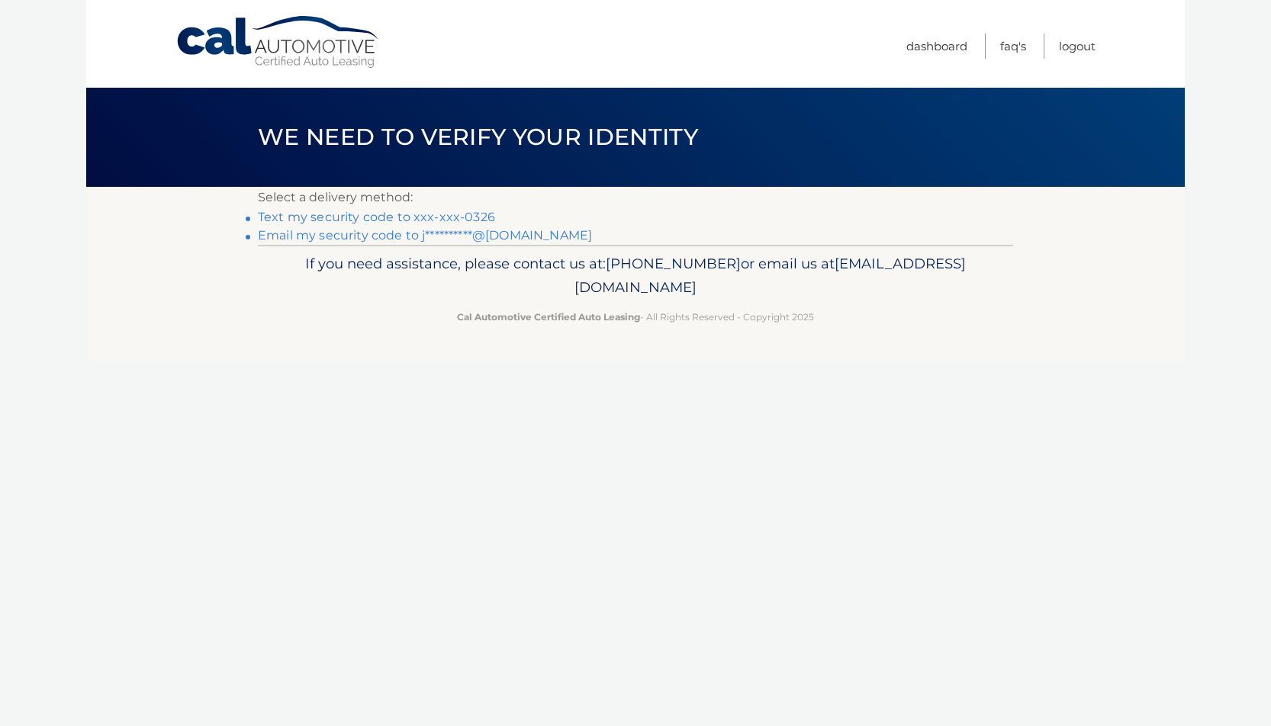
click at [314, 217] on link "Text my security code to xxx-xxx-0326" at bounding box center [376, 217] width 237 height 14
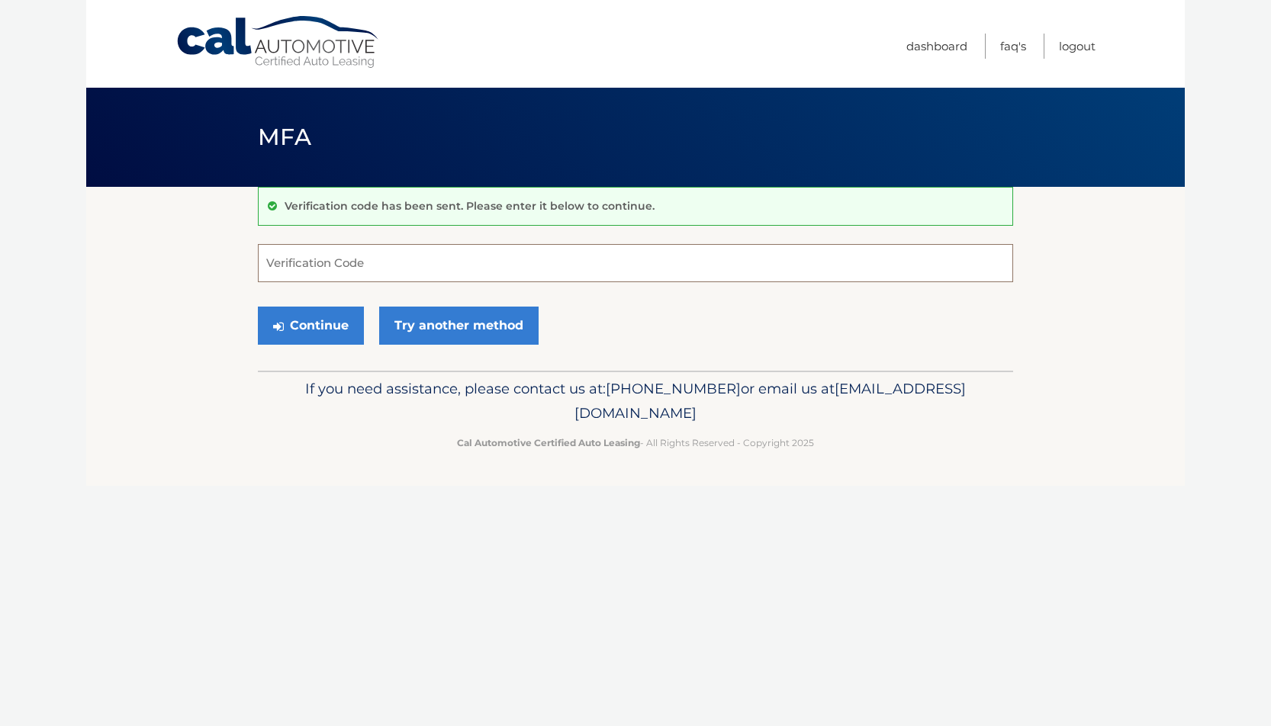
click at [359, 262] on input "Verification Code" at bounding box center [635, 263] width 755 height 38
type input "392300"
click at [323, 331] on button "Continue" at bounding box center [311, 326] width 106 height 38
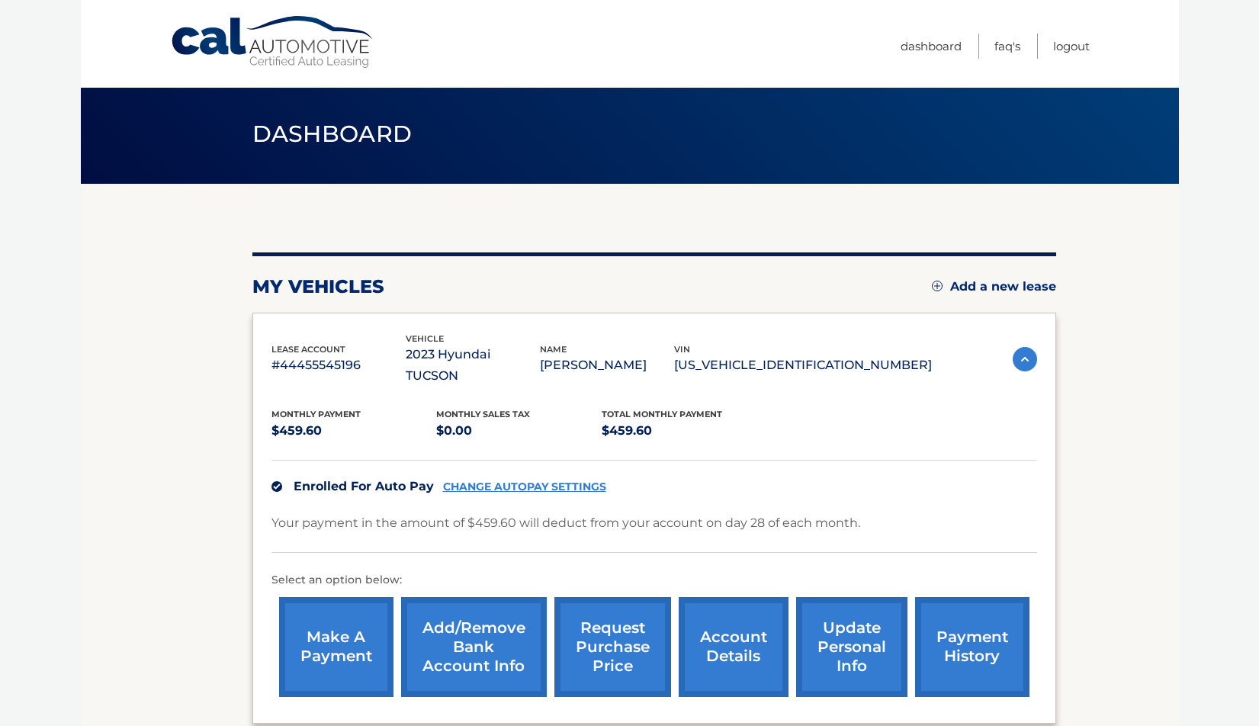
scroll to position [13, 0]
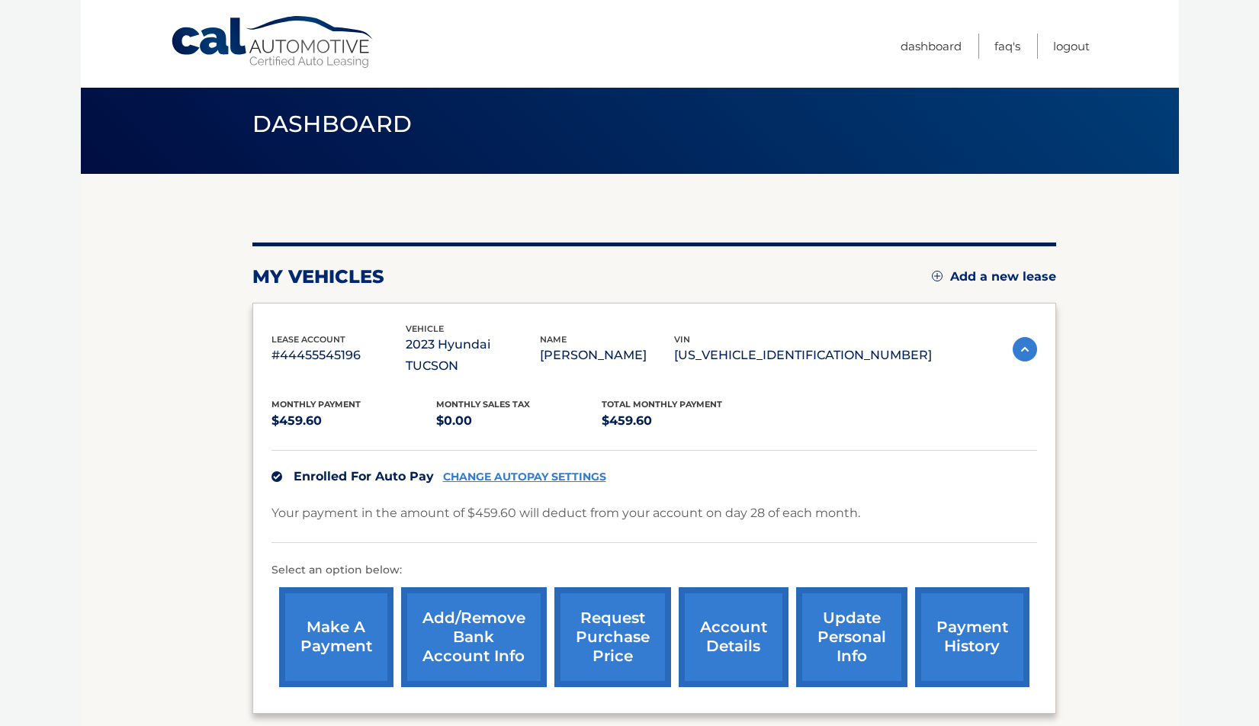
click at [1020, 337] on img at bounding box center [1025, 349] width 24 height 24
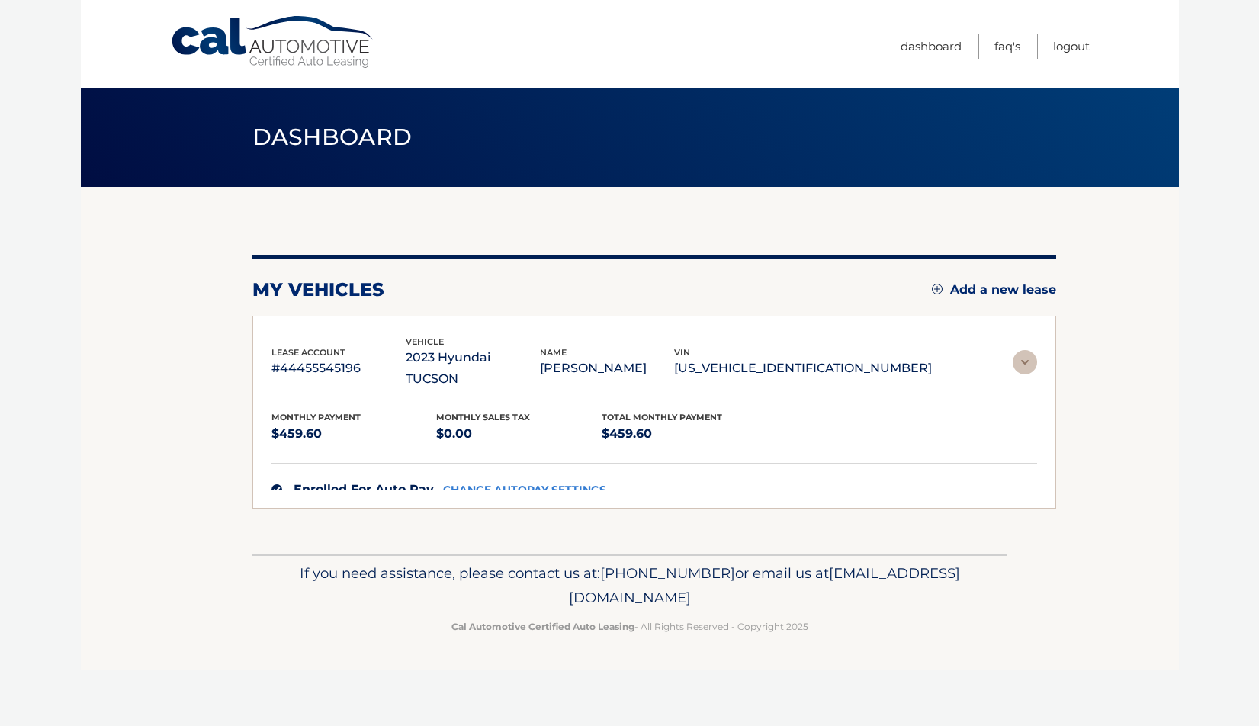
scroll to position [0, 0]
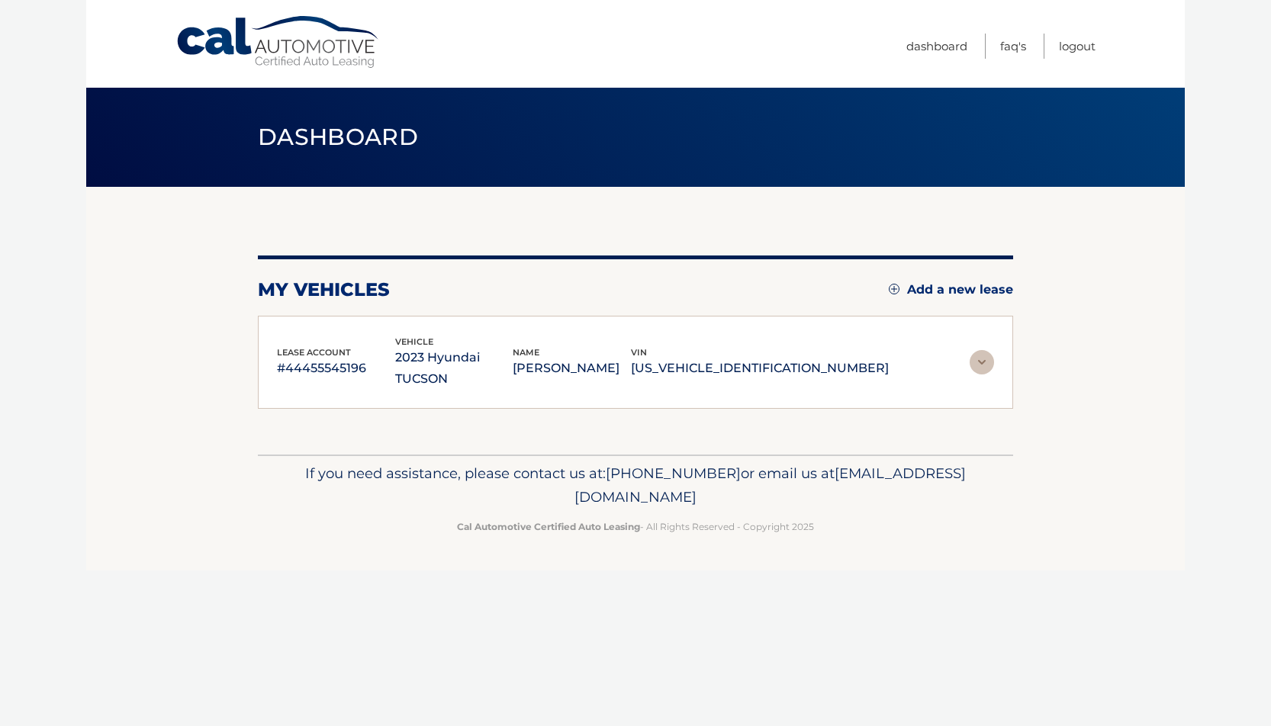
click at [989, 350] on img at bounding box center [981, 362] width 24 height 24
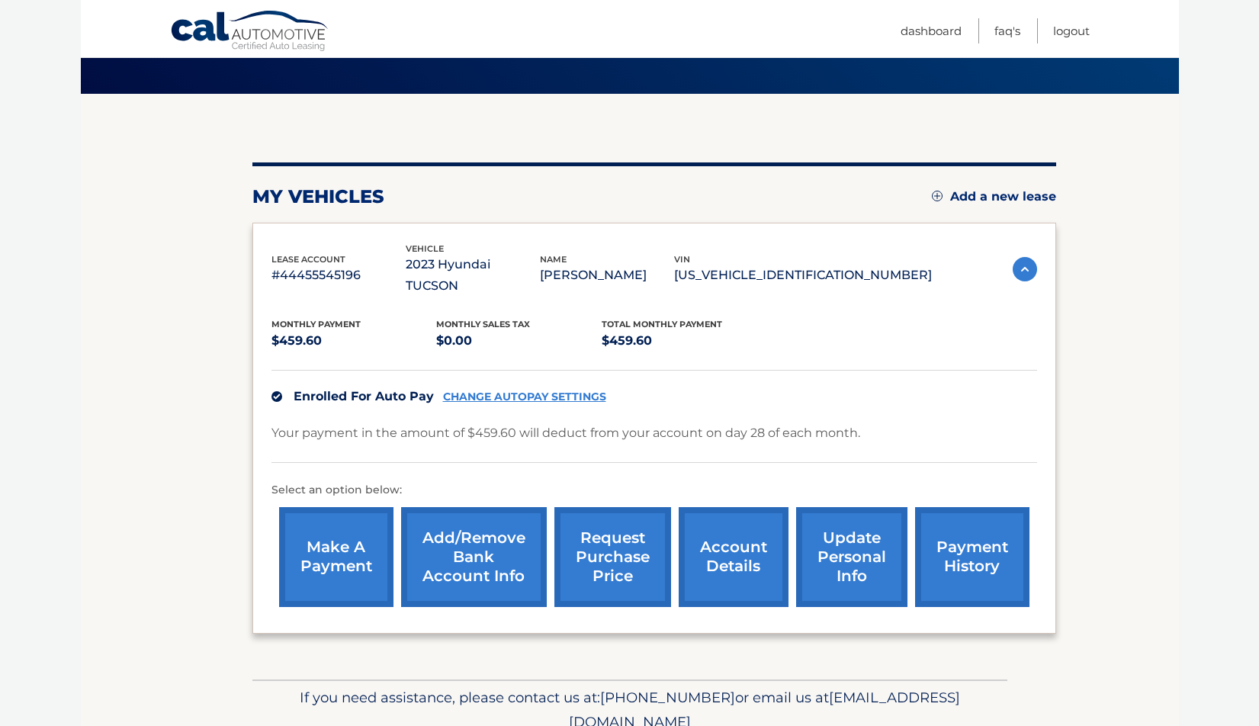
scroll to position [137, 0]
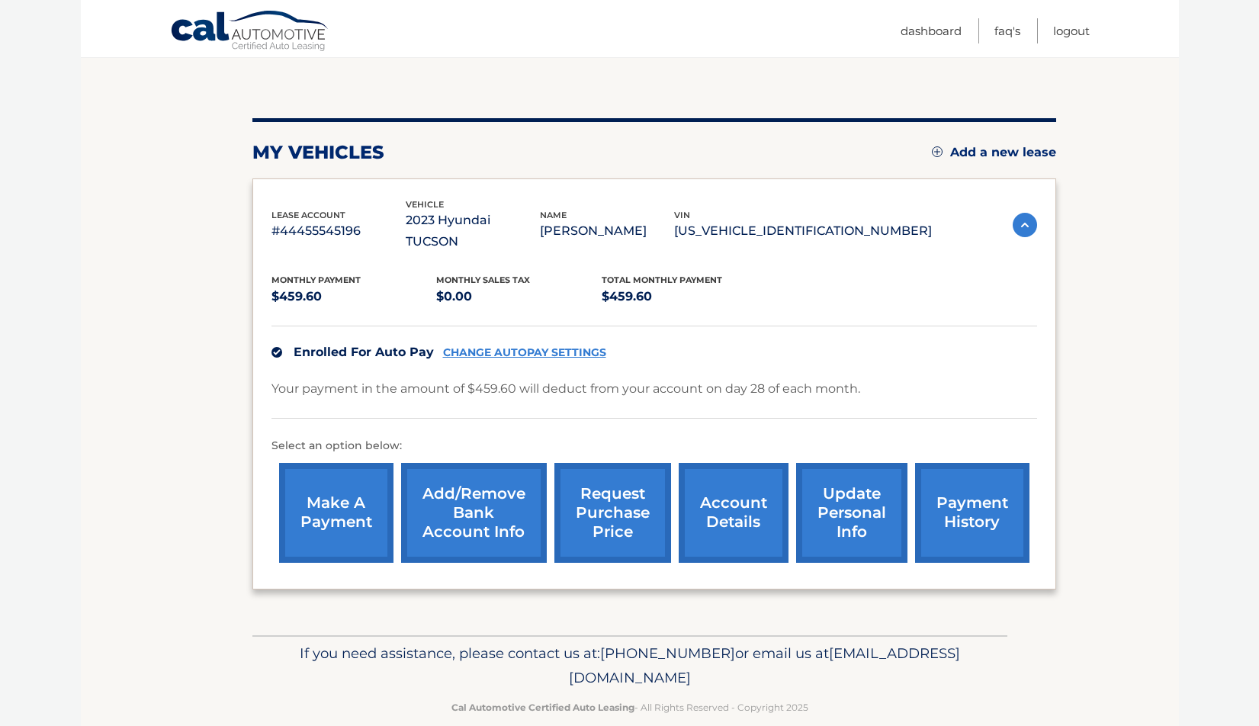
click at [742, 518] on link "account details" at bounding box center [734, 513] width 110 height 100
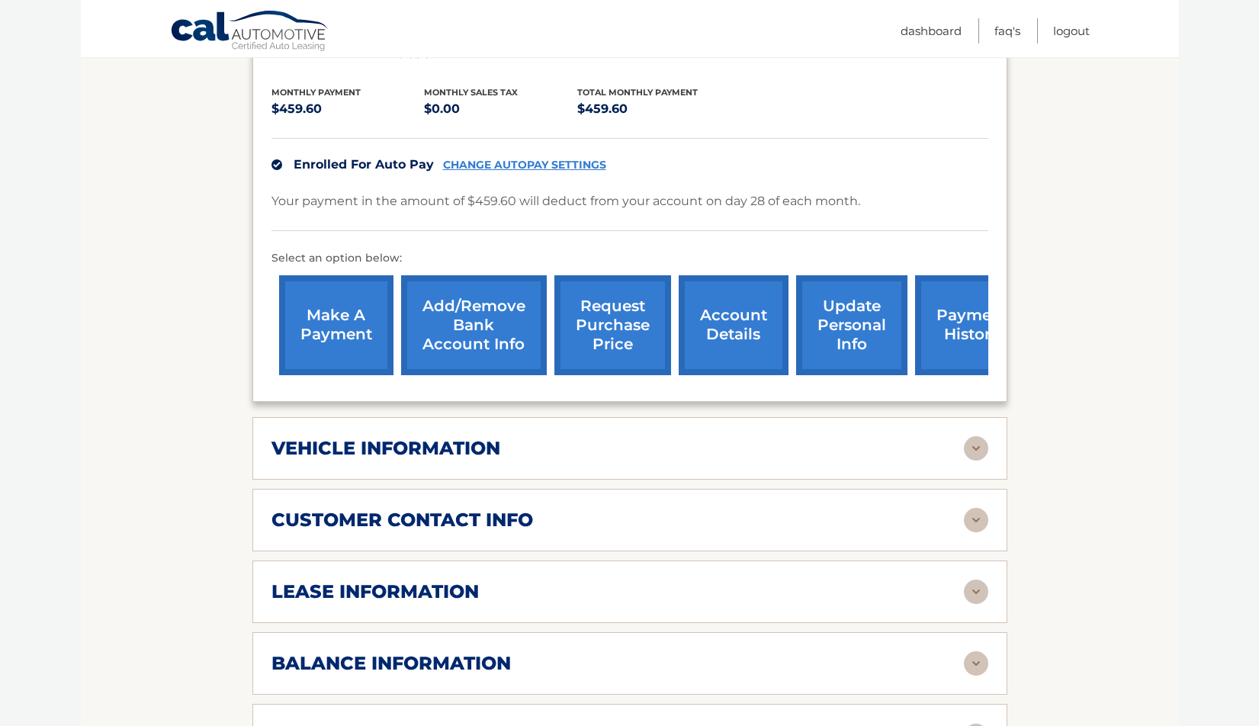
scroll to position [399, 0]
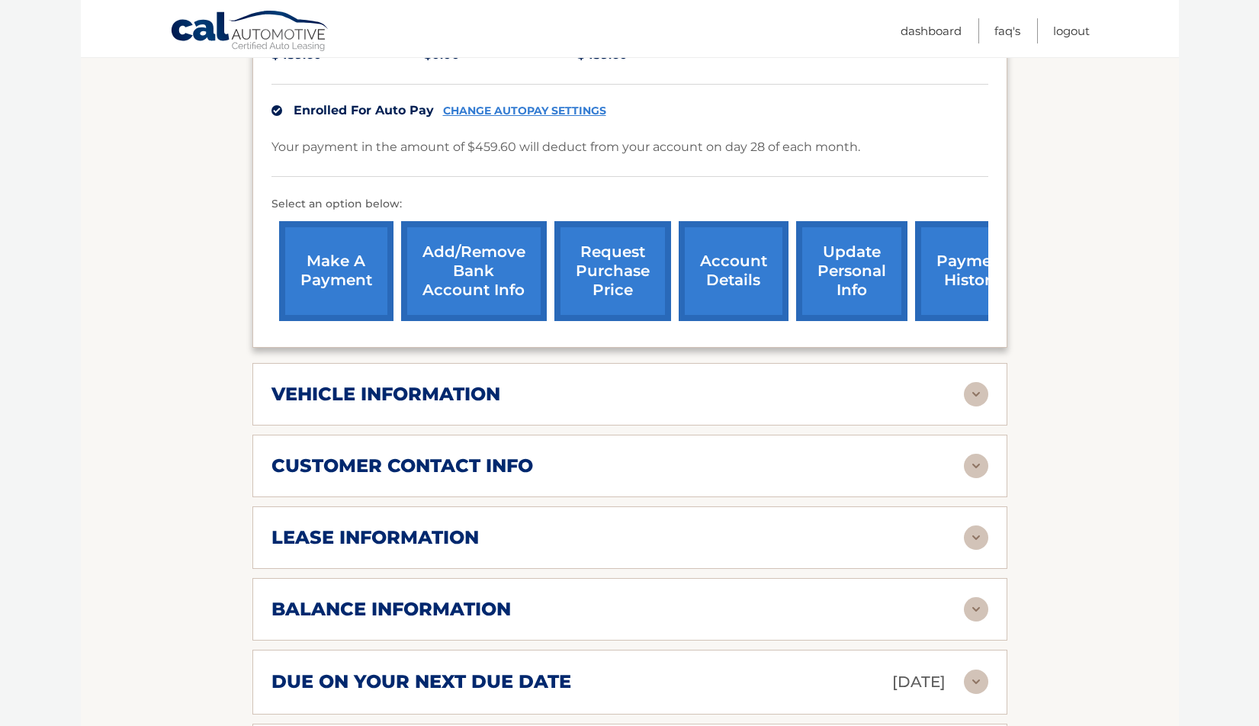
click at [857, 526] on div "lease information" at bounding box center [618, 537] width 693 height 23
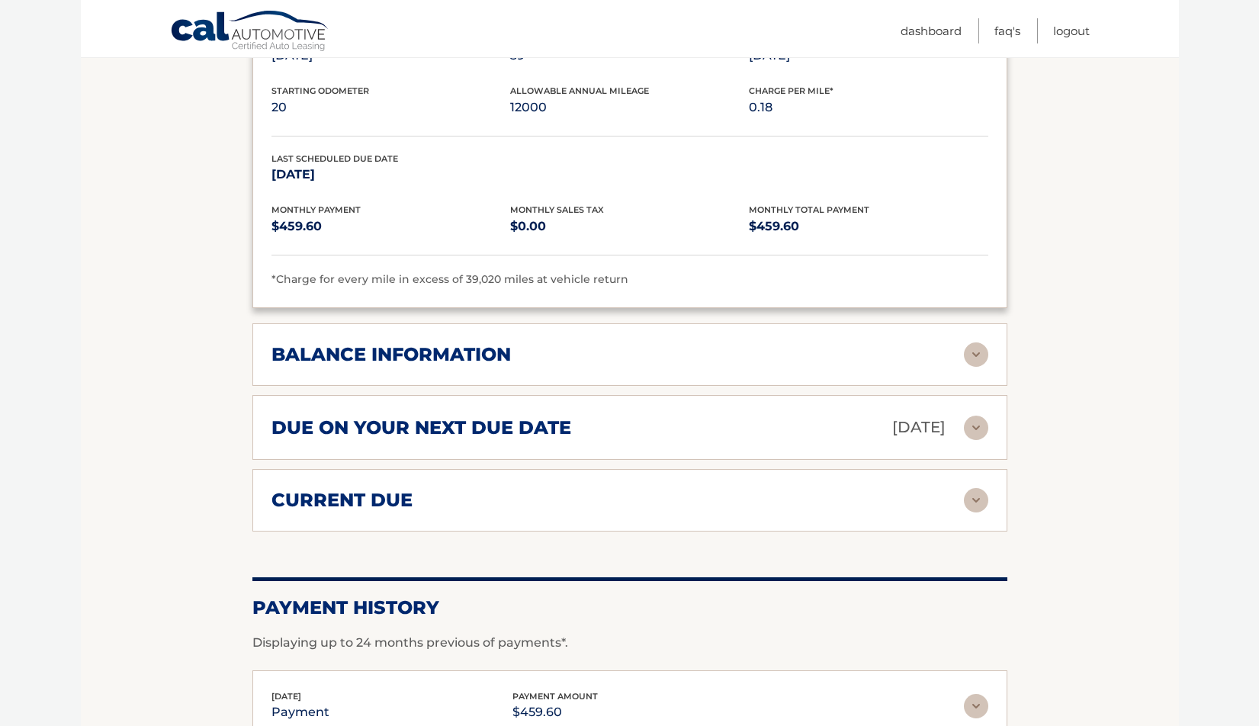
scroll to position [818, 0]
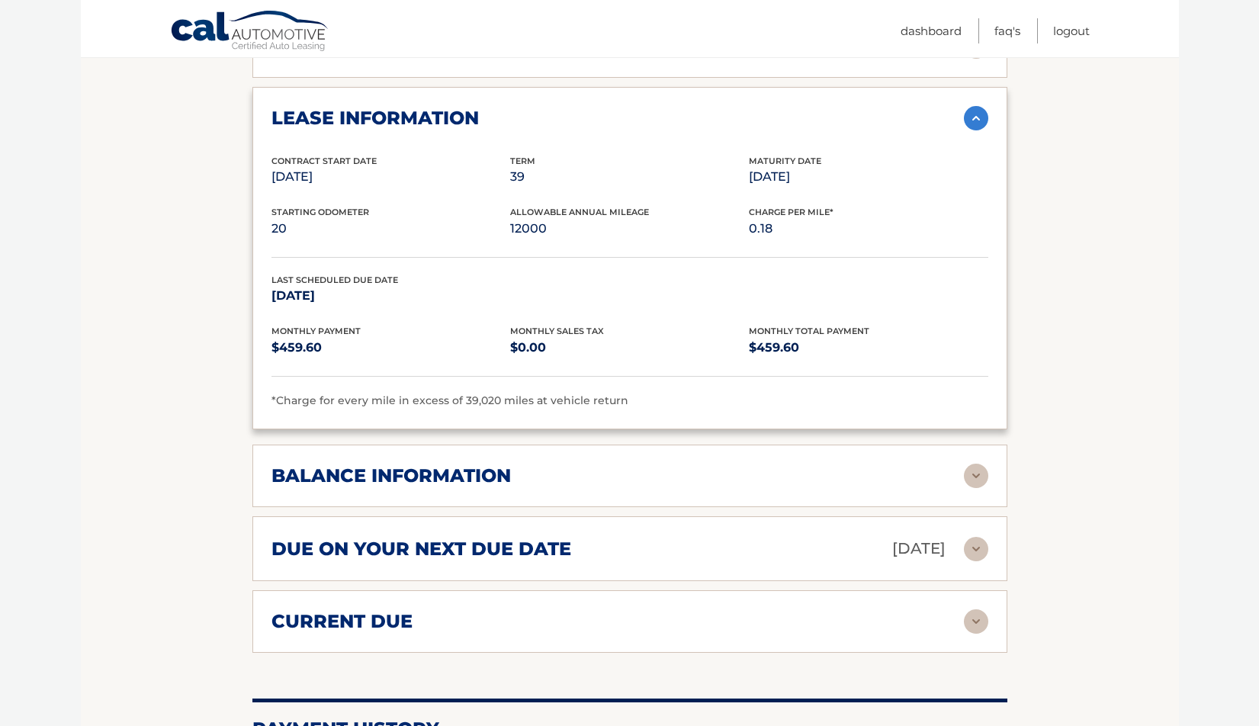
click at [968, 106] on img at bounding box center [976, 118] width 24 height 24
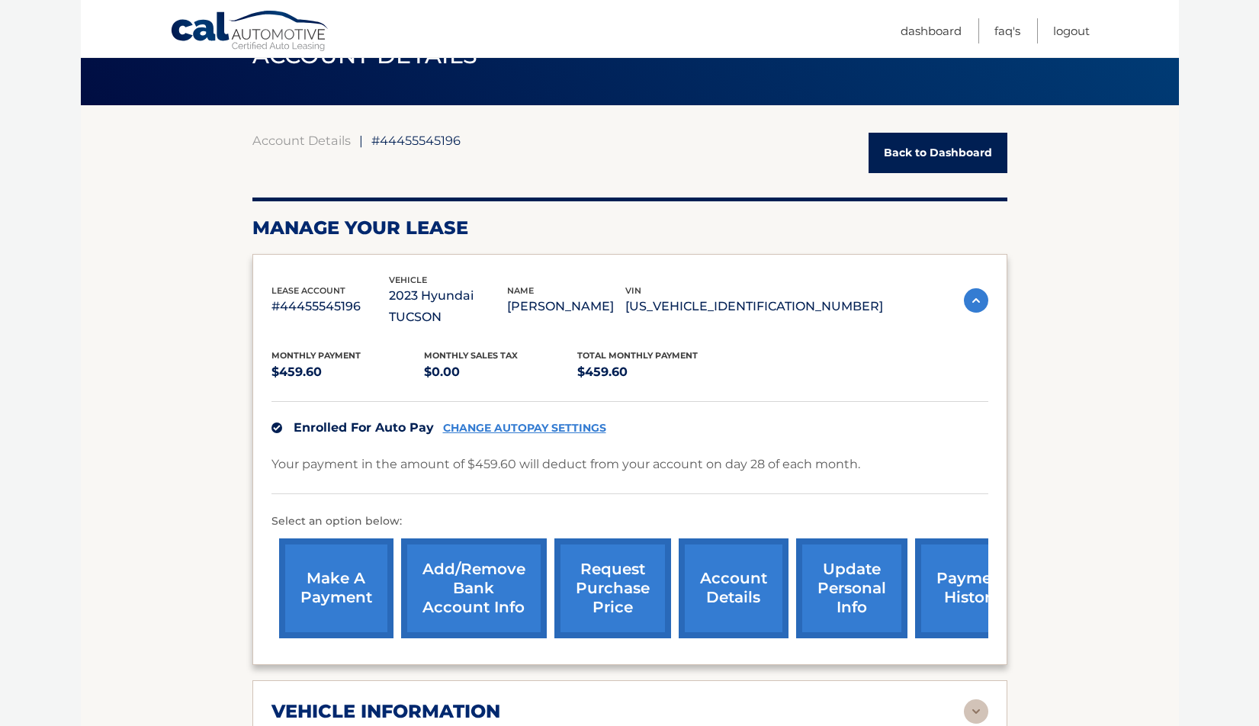
scroll to position [0, 0]
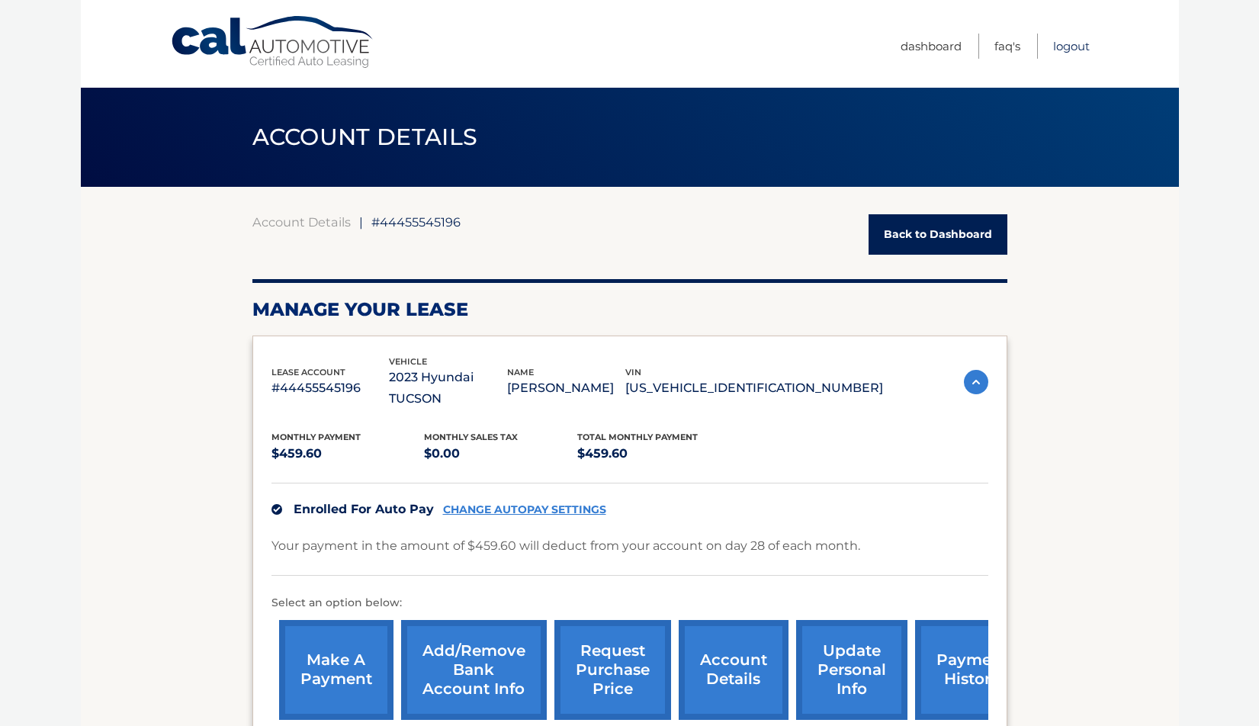
click at [1079, 44] on link "Logout" at bounding box center [1071, 46] width 37 height 25
